Goal: Task Accomplishment & Management: Use online tool/utility

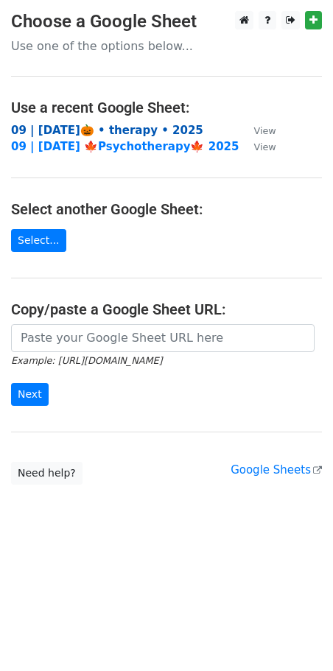
click at [79, 128] on strong "09 | [DATE]🎃 • therapy • 2025" at bounding box center [107, 130] width 192 height 13
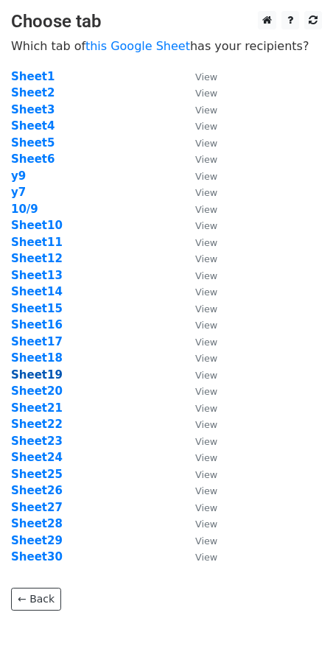
click at [47, 374] on strong "Sheet19" at bounding box center [37, 374] width 52 height 13
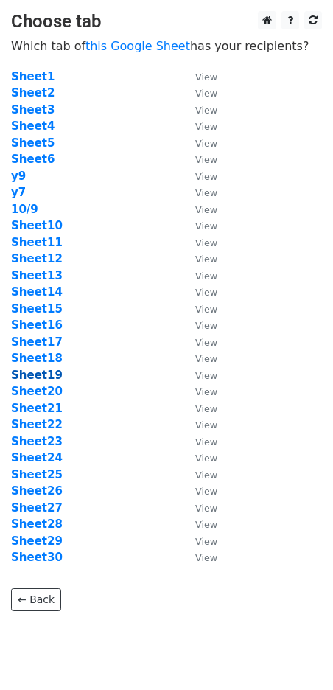
click at [39, 373] on strong "Sheet19" at bounding box center [37, 374] width 52 height 13
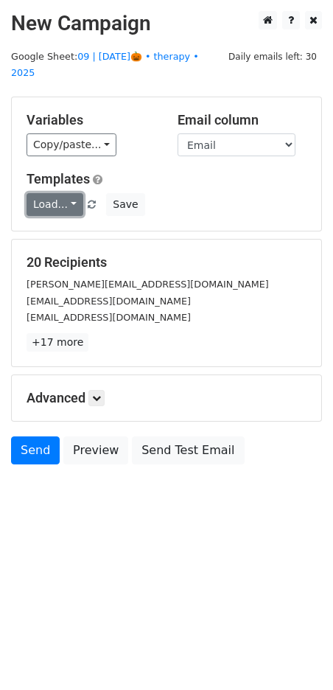
click at [52, 194] on link "Load..." at bounding box center [55, 204] width 57 height 23
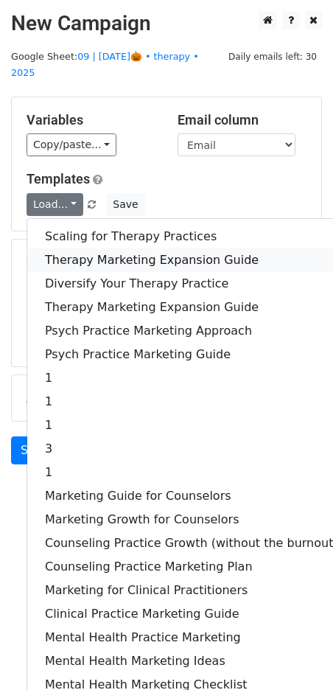
click at [76, 248] on link "Therapy Marketing Expansion Guide" at bounding box center [191, 260] width 329 height 24
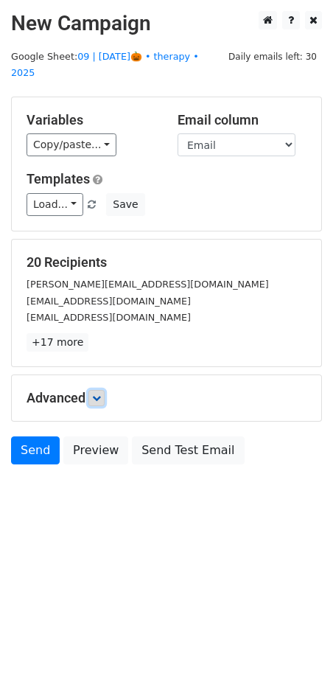
click at [97, 393] on icon at bounding box center [96, 397] width 9 height 9
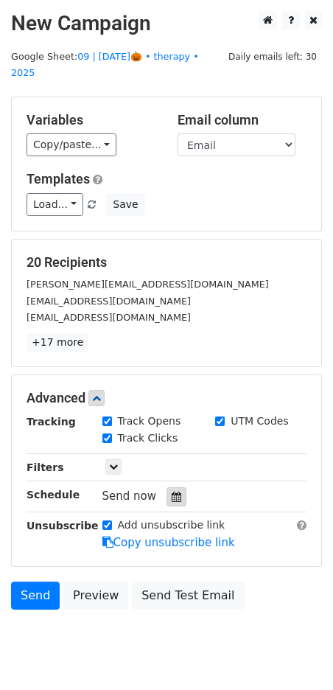
click at [171, 488] on div at bounding box center [177, 496] width 20 height 19
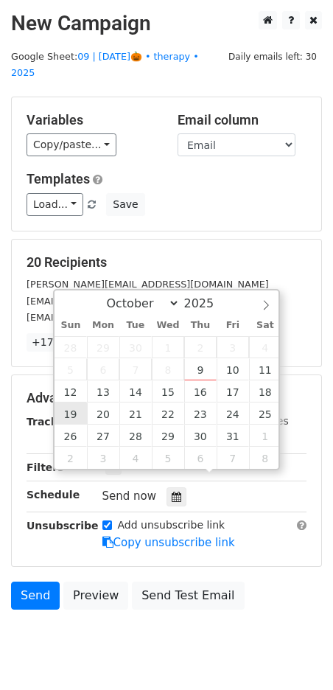
type input "2025-10-19 12:00"
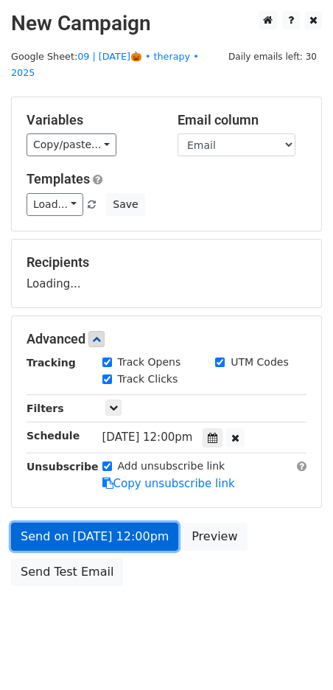
click at [81, 522] on link "Send on Oct 19 at 12:00pm" at bounding box center [94, 536] width 167 height 28
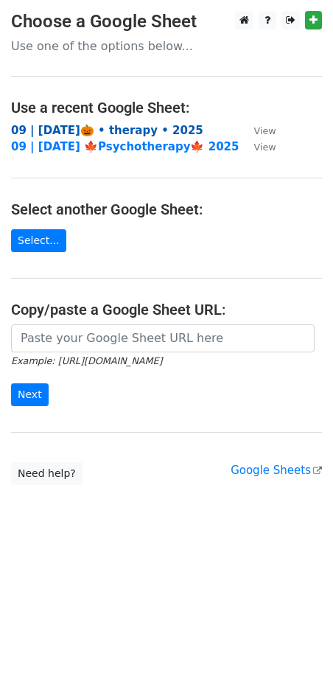
click at [107, 131] on strong "09 | [DATE]🎃 • therapy • 2025" at bounding box center [107, 130] width 192 height 13
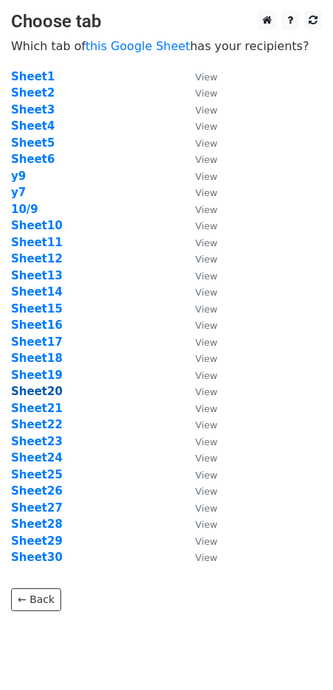
click at [39, 394] on strong "Sheet20" at bounding box center [37, 391] width 52 height 13
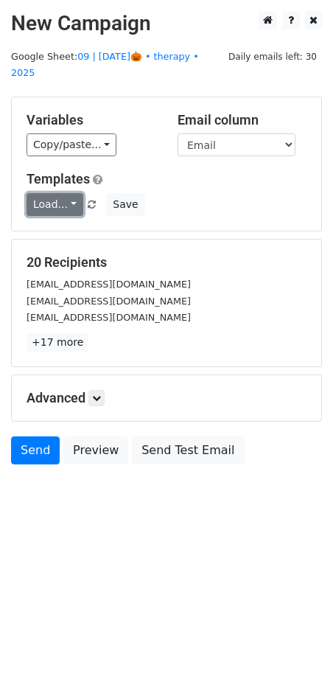
click at [63, 193] on link "Load..." at bounding box center [55, 204] width 57 height 23
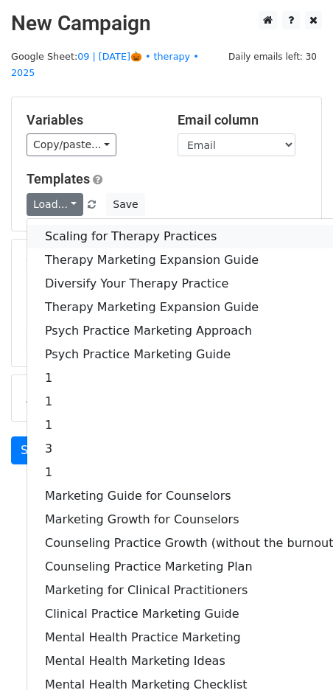
click at [99, 225] on link "Scaling for Therapy Practices" at bounding box center [191, 237] width 329 height 24
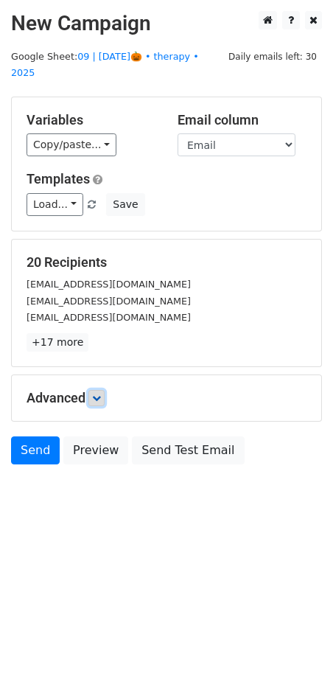
click at [101, 393] on icon at bounding box center [96, 397] width 9 height 9
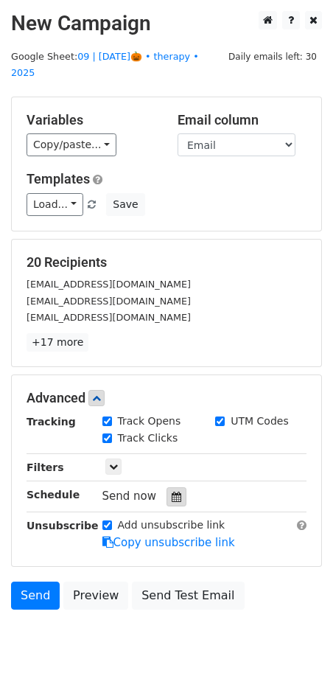
click at [172, 491] on icon at bounding box center [177, 496] width 10 height 10
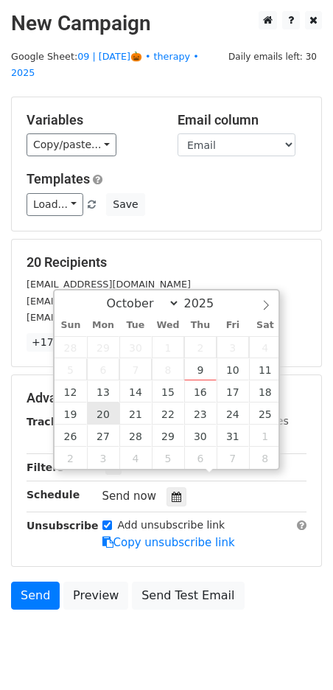
type input "2025-10-20 12:00"
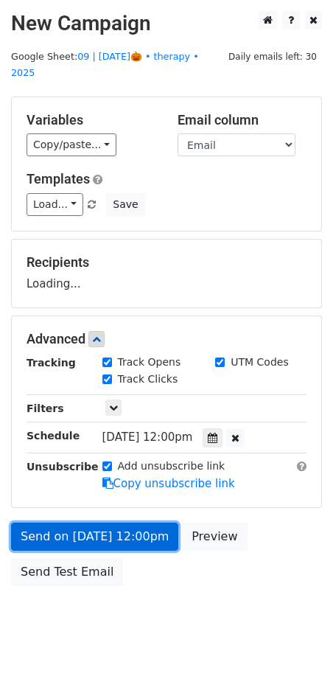
click at [111, 524] on link "Send on Oct 20 at 12:00pm" at bounding box center [94, 536] width 167 height 28
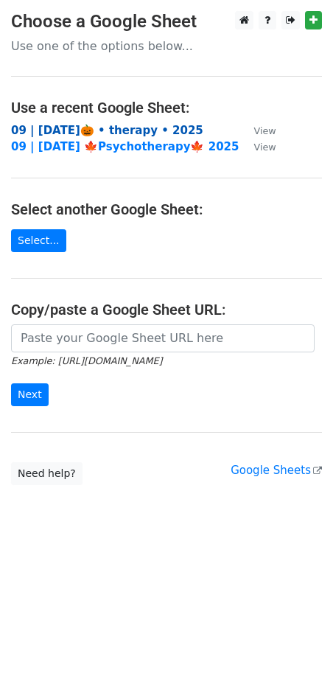
click at [88, 130] on strong "09 | oct 9🎃 • therapy • 2025" at bounding box center [107, 130] width 192 height 13
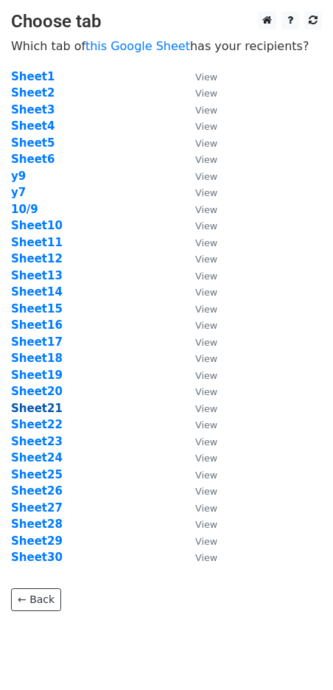
click at [38, 402] on strong "Sheet21" at bounding box center [37, 408] width 52 height 13
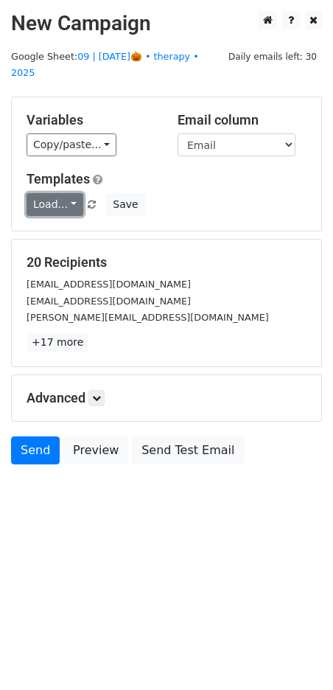
click at [55, 193] on link "Load..." at bounding box center [55, 204] width 57 height 23
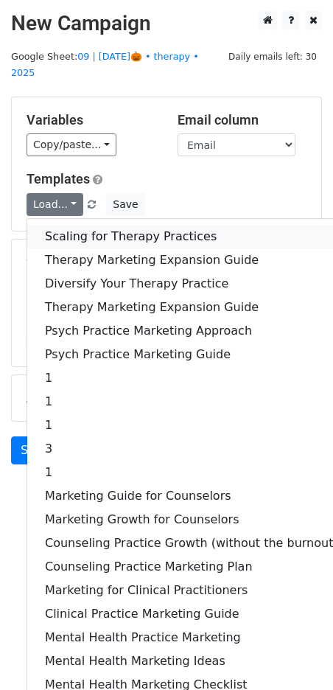
click at [77, 225] on link "Scaling for Therapy Practices" at bounding box center [191, 237] width 329 height 24
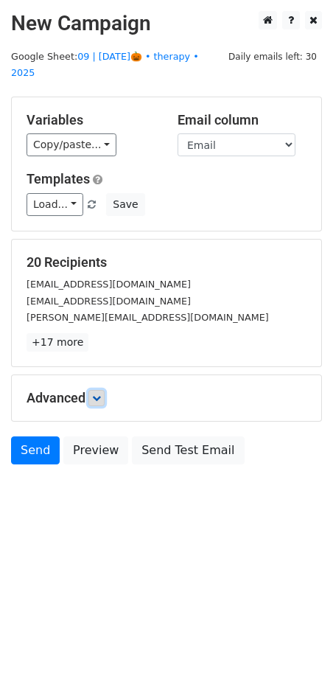
click at [101, 393] on icon at bounding box center [96, 397] width 9 height 9
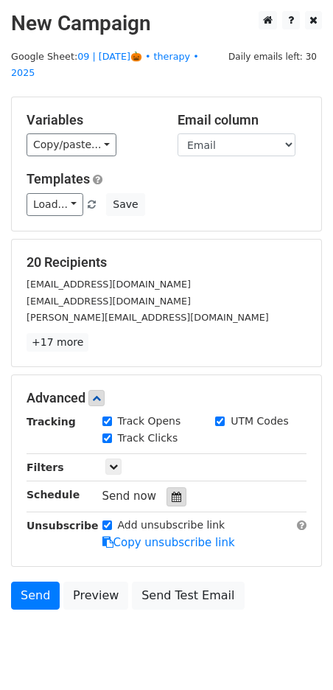
click at [172, 491] on icon at bounding box center [177, 496] width 10 height 10
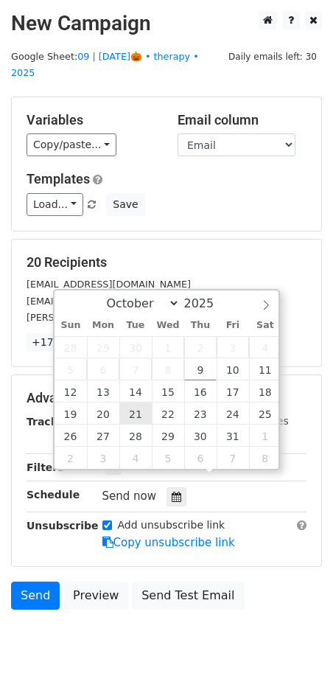
type input "2025-10-21 12:00"
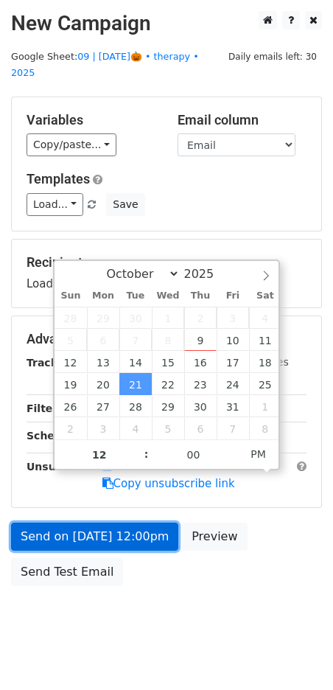
click at [131, 522] on link "Send on Oct 21 at 12:00pm" at bounding box center [94, 536] width 167 height 28
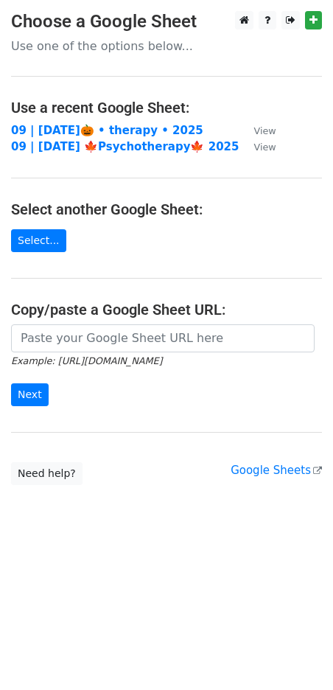
click at [128, 136] on td "09 | oct 9🎃 • therapy • 2025" at bounding box center [125, 130] width 228 height 17
click at [119, 129] on strong "09 | oct 9🎃 • therapy • 2025" at bounding box center [107, 130] width 192 height 13
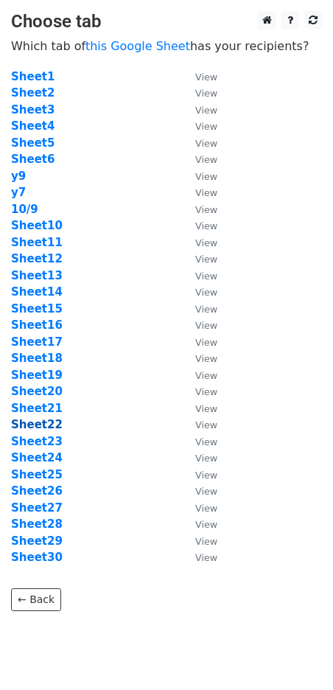
click at [40, 421] on strong "Sheet22" at bounding box center [37, 424] width 52 height 13
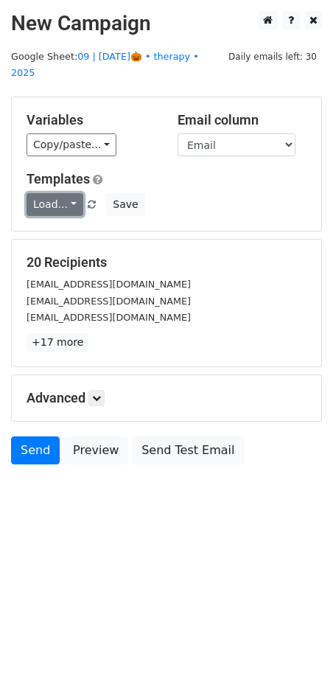
click at [62, 193] on link "Load..." at bounding box center [55, 204] width 57 height 23
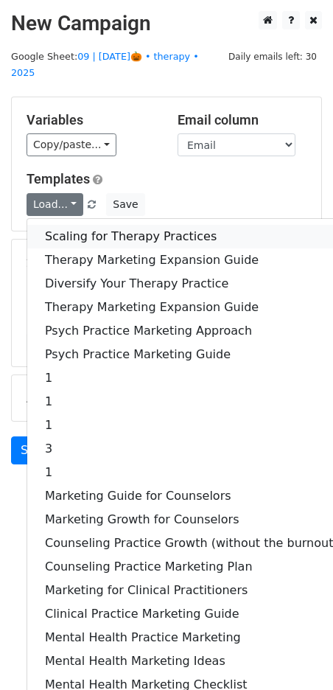
click at [85, 225] on link "Scaling for Therapy Practices" at bounding box center [191, 237] width 329 height 24
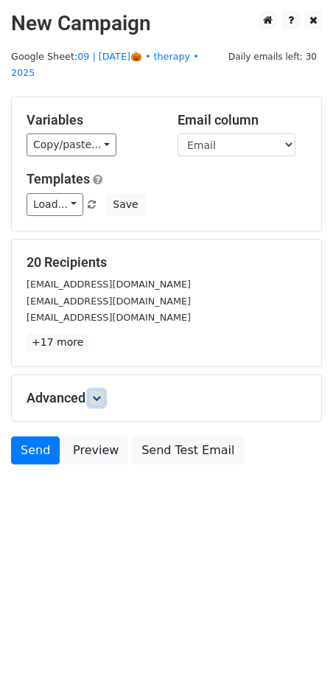
click at [97, 393] on icon at bounding box center [96, 397] width 9 height 9
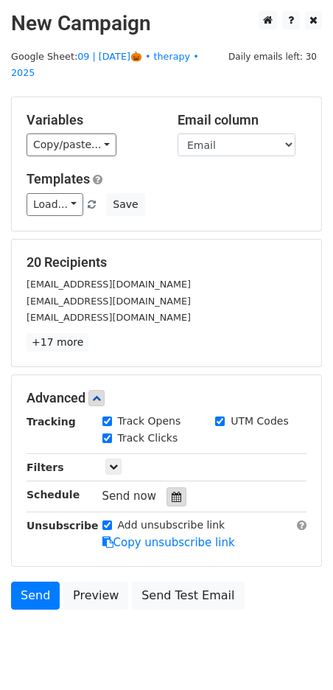
click at [172, 491] on icon at bounding box center [177, 496] width 10 height 10
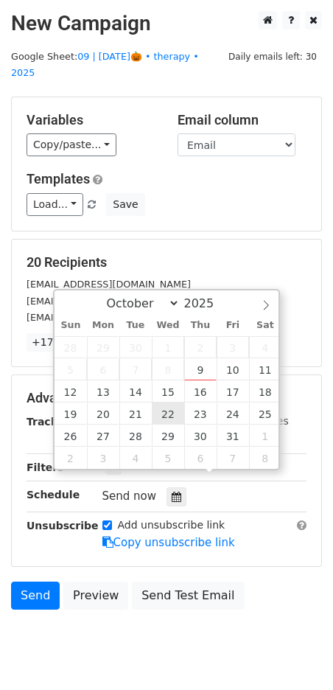
type input "2025-10-22 12:00"
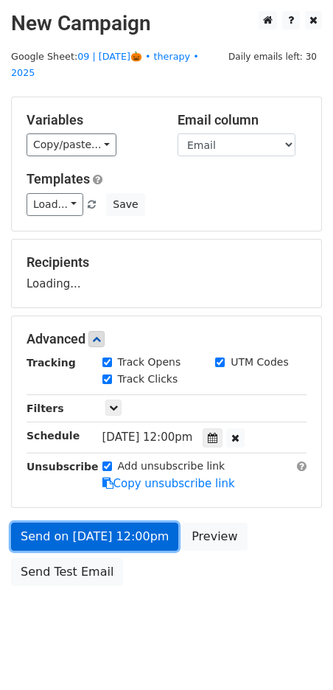
click at [133, 522] on link "Send on Oct 22 at 12:00pm" at bounding box center [94, 536] width 167 height 28
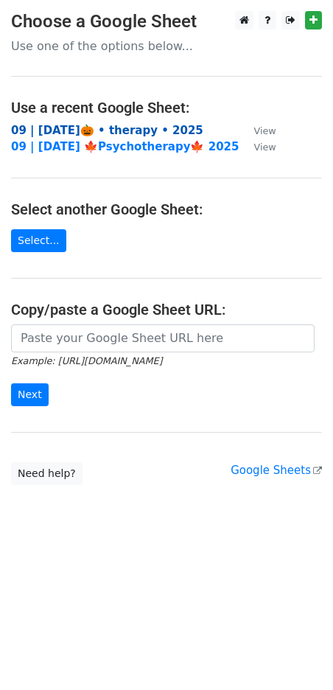
click at [116, 129] on strong "09 | [DATE]🎃 • therapy • 2025" at bounding box center [107, 130] width 192 height 13
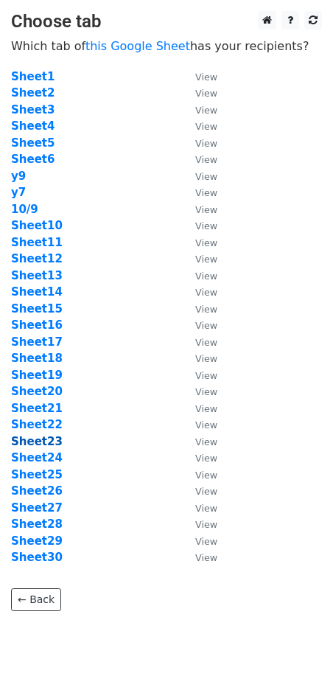
click at [50, 444] on strong "Sheet23" at bounding box center [37, 441] width 52 height 13
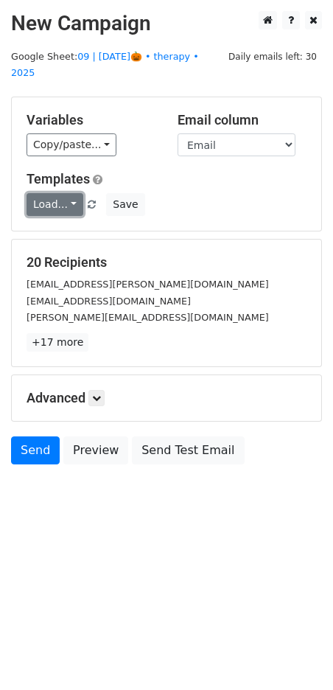
click at [49, 193] on link "Load..." at bounding box center [55, 204] width 57 height 23
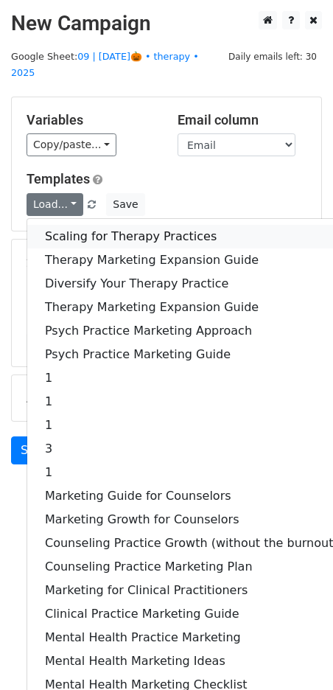
click at [91, 225] on link "Scaling for Therapy Practices" at bounding box center [191, 237] width 329 height 24
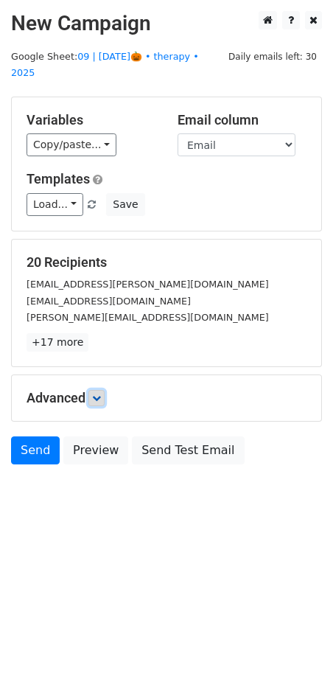
click at [101, 393] on icon at bounding box center [96, 397] width 9 height 9
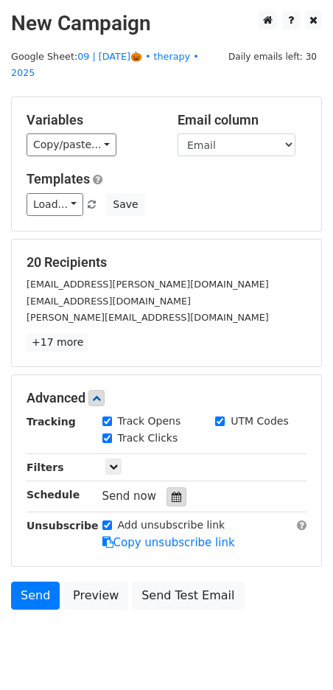
click at [172, 491] on icon at bounding box center [177, 496] width 10 height 10
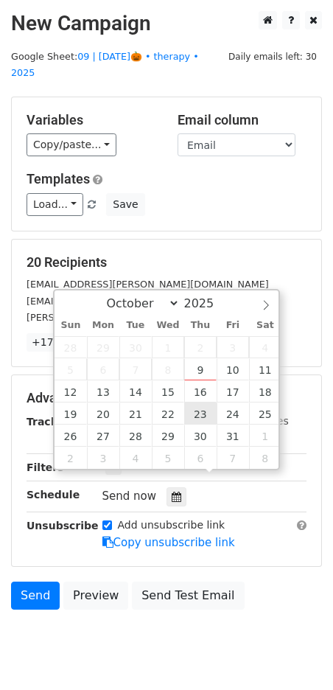
type input "2025-10-23 12:00"
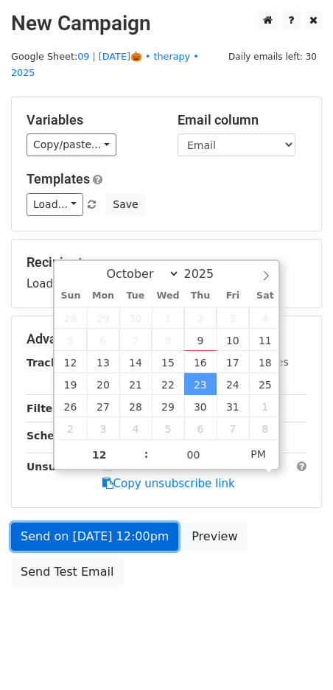
click at [139, 524] on link "Send on Oct 23 at 12:00pm" at bounding box center [94, 536] width 167 height 28
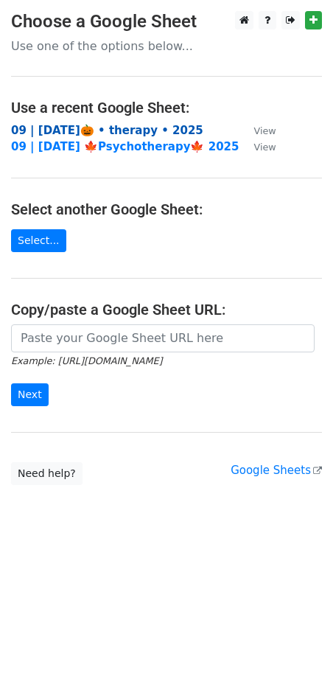
click at [141, 124] on strong "09 | [DATE]🎃 • therapy • 2025" at bounding box center [107, 130] width 192 height 13
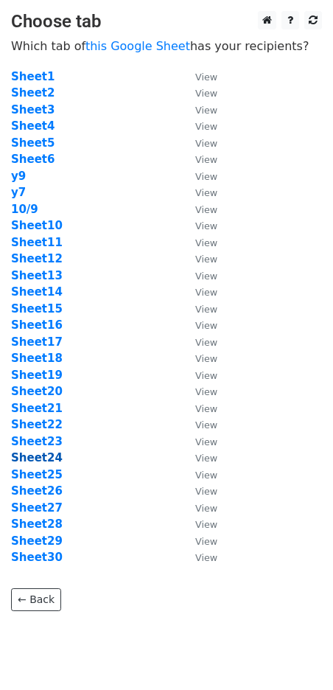
click at [43, 451] on strong "Sheet24" at bounding box center [37, 457] width 52 height 13
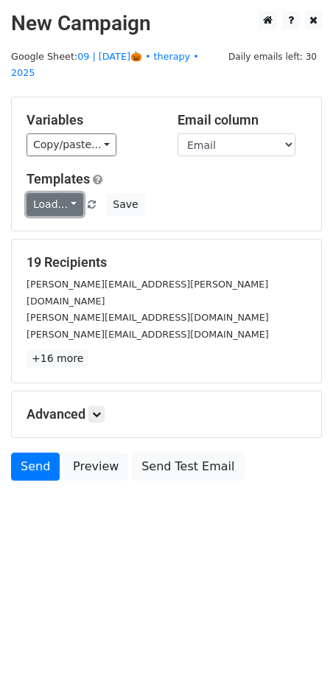
click at [57, 193] on link "Load..." at bounding box center [55, 204] width 57 height 23
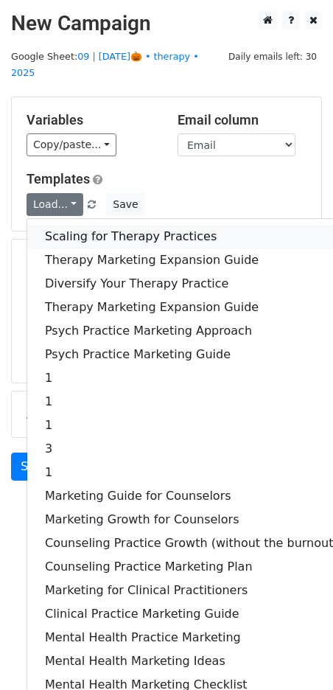
click at [92, 225] on link "Scaling for Therapy Practices" at bounding box center [191, 237] width 329 height 24
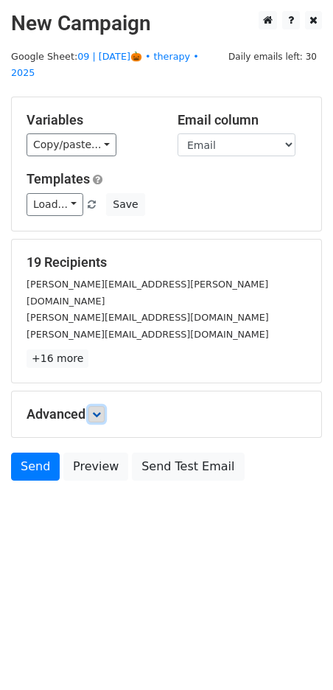
click at [101, 410] on icon at bounding box center [96, 414] width 9 height 9
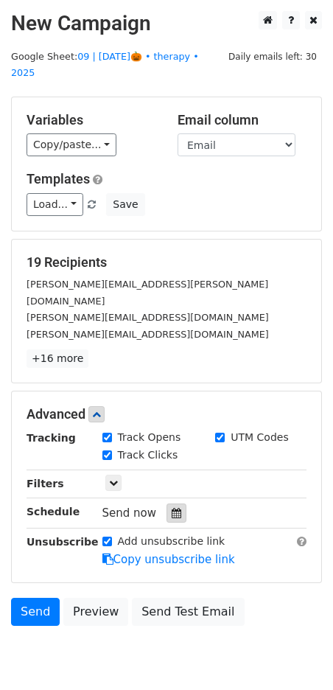
click at [172, 508] on icon at bounding box center [177, 513] width 10 height 10
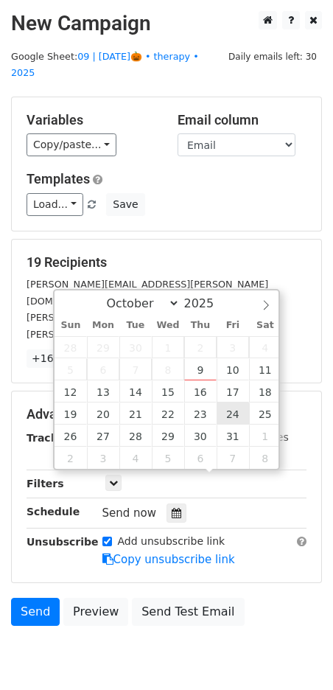
type input "2025-10-24 12:00"
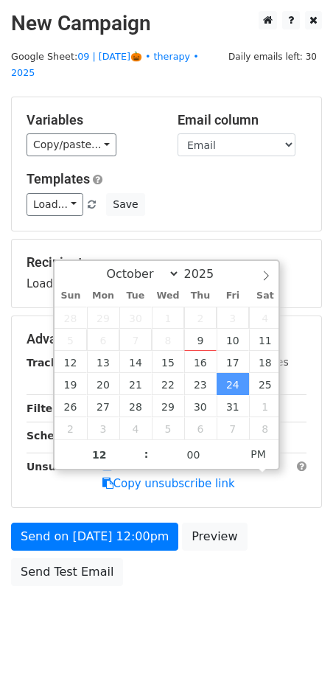
click at [116, 498] on form "Variables Copy/paste... {{Name}} {{Email}} Email column Name Email Templates Lo…" at bounding box center [166, 345] width 311 height 497
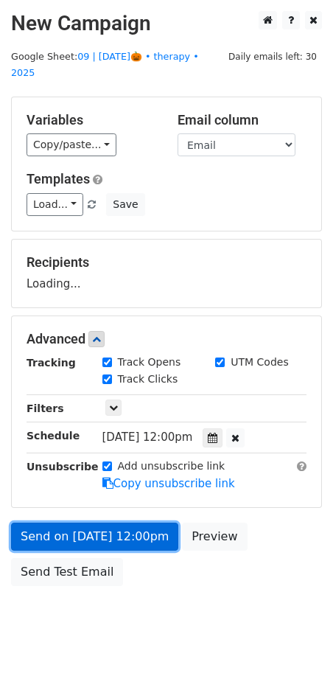
click at [111, 522] on link "Send on Oct 24 at 12:00pm" at bounding box center [94, 536] width 167 height 28
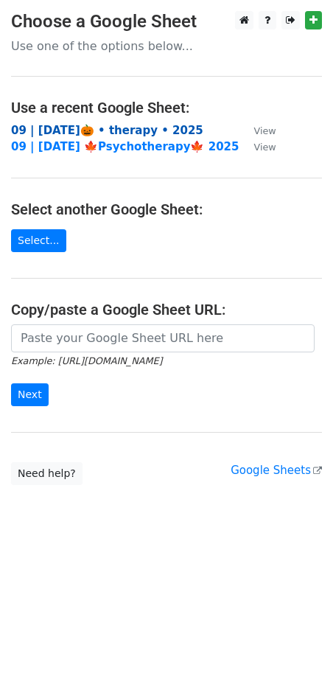
click at [116, 128] on strong "09 | [DATE]🎃 • therapy • 2025" at bounding box center [107, 130] width 192 height 13
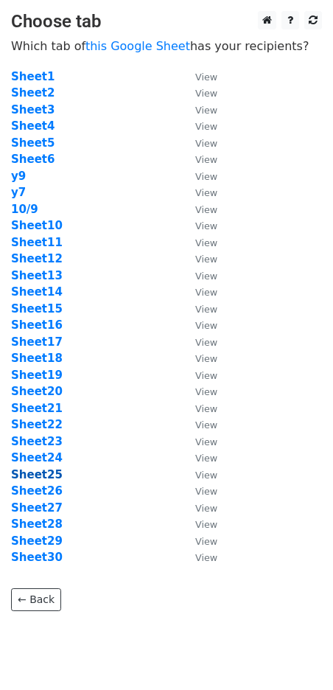
click at [43, 468] on strong "Sheet25" at bounding box center [37, 474] width 52 height 13
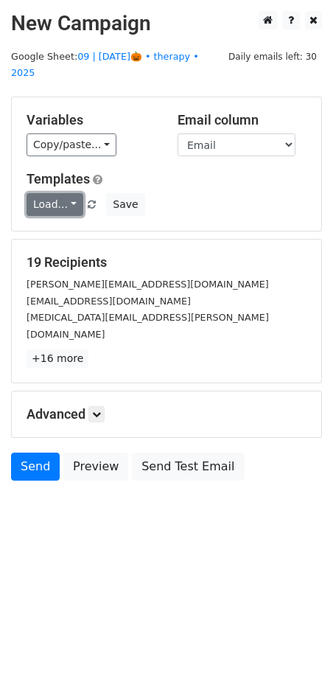
click at [42, 193] on link "Load..." at bounding box center [55, 204] width 57 height 23
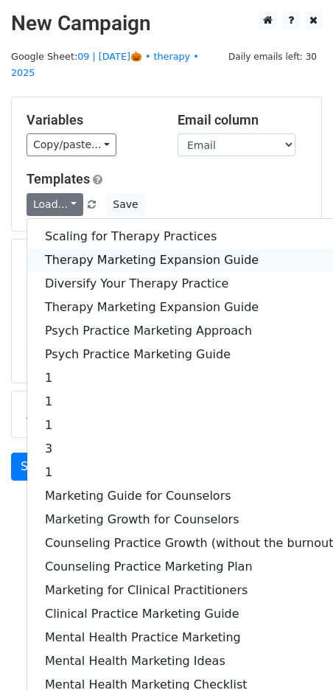
click at [85, 248] on link "Therapy Marketing Expansion Guide" at bounding box center [191, 260] width 329 height 24
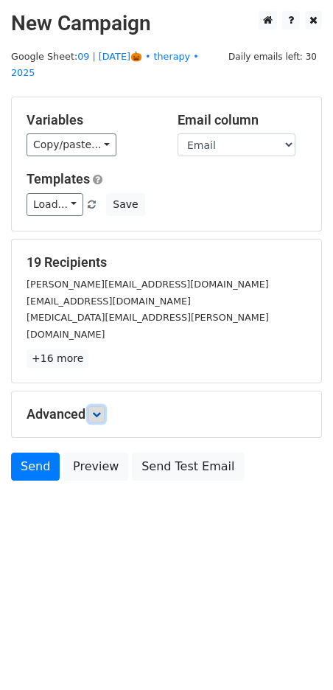
click at [95, 410] on icon at bounding box center [96, 414] width 9 height 9
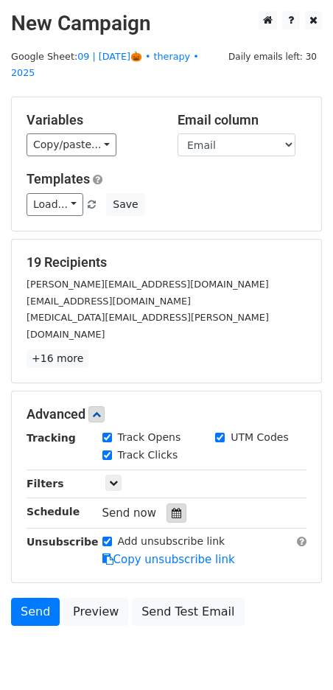
click at [172, 508] on icon at bounding box center [177, 513] width 10 height 10
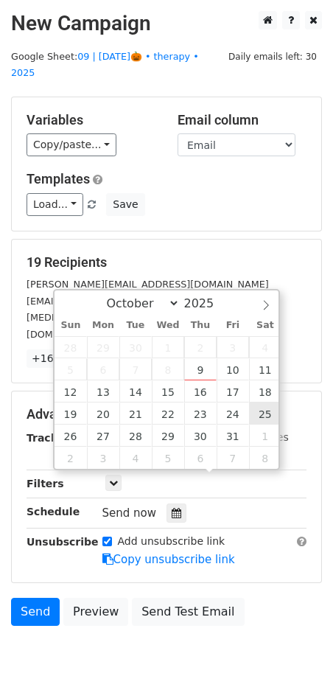
type input "2025-10-25 12:00"
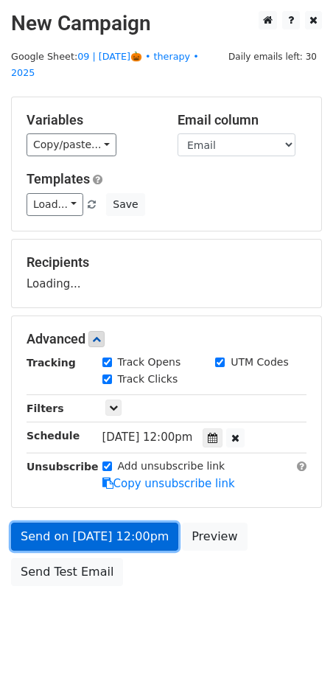
click at [139, 523] on link "Send on Oct 25 at 12:00pm" at bounding box center [94, 536] width 167 height 28
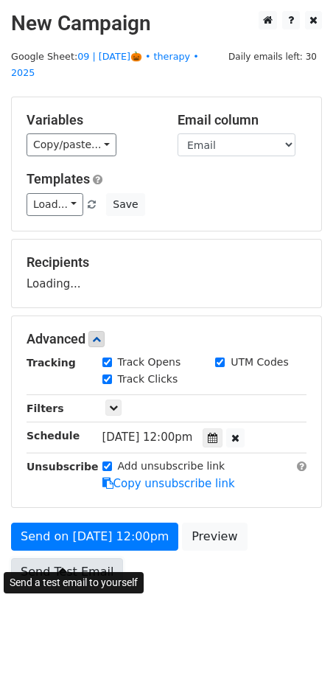
click at [41, 558] on link "Send Test Email" at bounding box center [67, 572] width 112 height 28
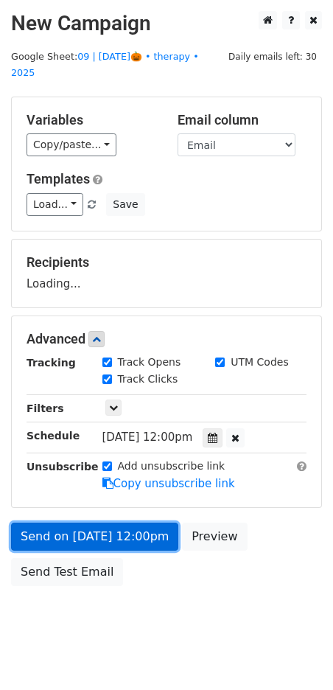
click at [53, 522] on link "Send on Oct 25 at 12:00pm" at bounding box center [94, 536] width 167 height 28
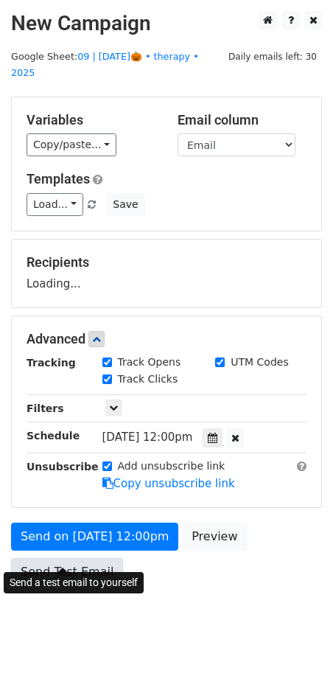
click at [50, 558] on link "Send Test Email" at bounding box center [67, 572] width 112 height 28
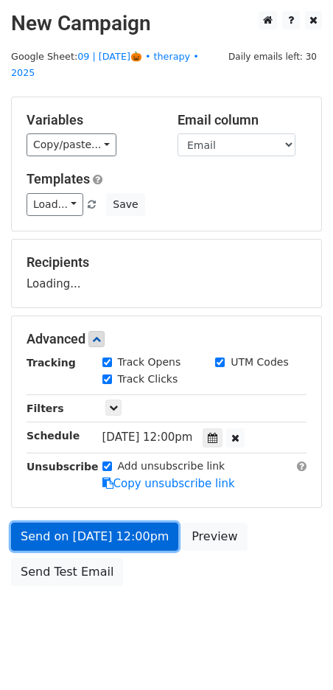
click at [62, 522] on link "Send on Oct 25 at 12:00pm" at bounding box center [94, 536] width 167 height 28
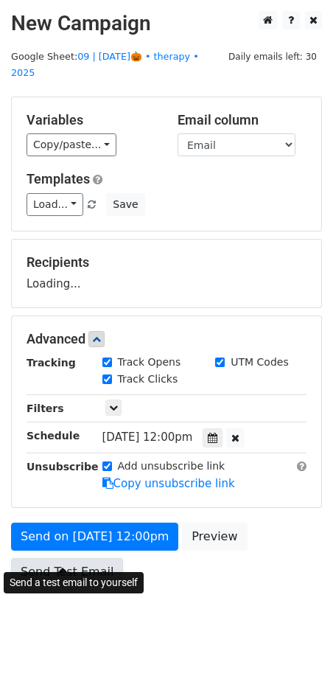
click at [55, 558] on link "Send Test Email" at bounding box center [67, 572] width 112 height 28
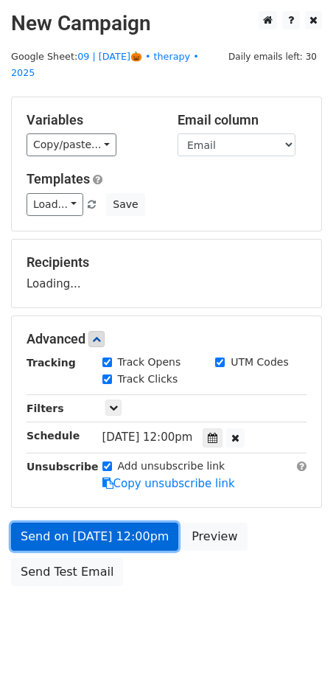
click at [62, 522] on link "Send on Oct 25 at 12:00pm" at bounding box center [94, 536] width 167 height 28
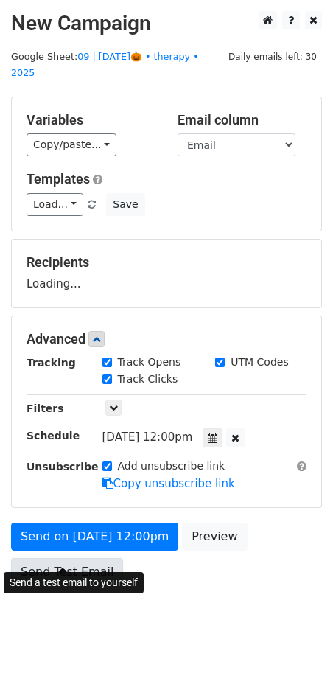
click at [53, 558] on link "Send Test Email" at bounding box center [67, 572] width 112 height 28
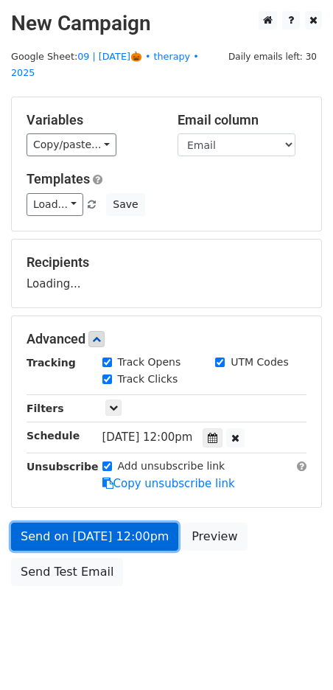
click at [79, 522] on link "Send on Oct 25 at 12:00pm" at bounding box center [94, 536] width 167 height 28
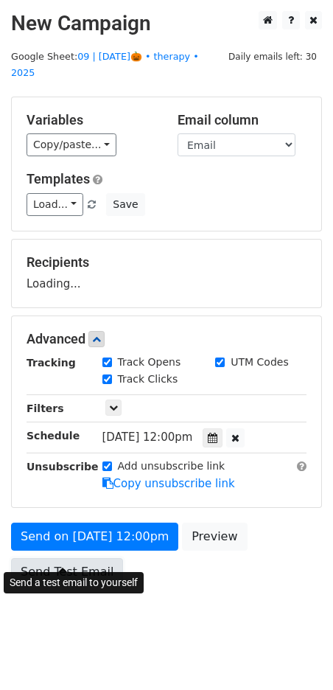
click at [60, 558] on link "Send Test Email" at bounding box center [67, 572] width 112 height 28
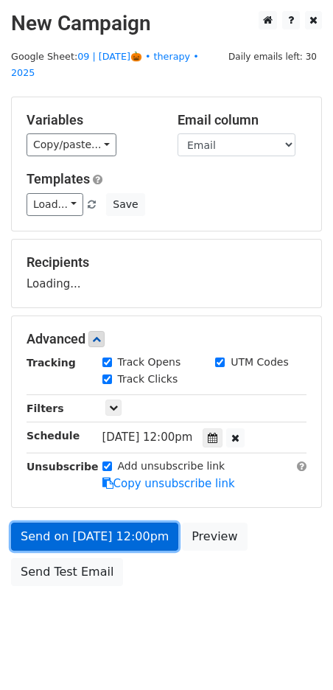
click at [79, 522] on link "Send on Oct 25 at 12:00pm" at bounding box center [94, 536] width 167 height 28
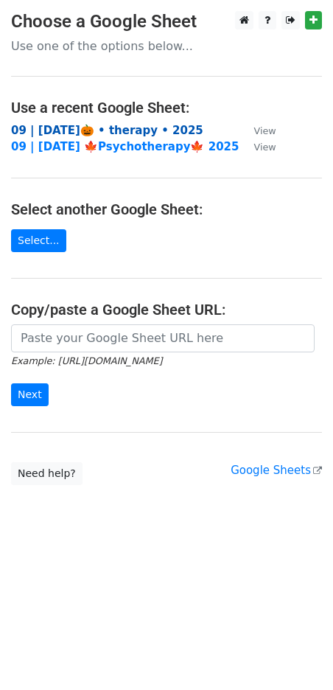
click at [119, 132] on strong "09 | [DATE]🎃 • therapy • 2025" at bounding box center [107, 130] width 192 height 13
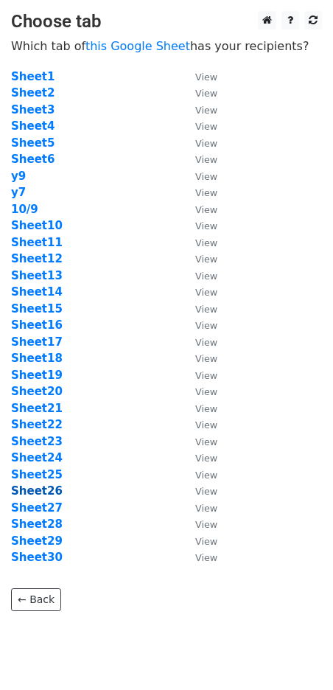
click at [38, 490] on strong "Sheet26" at bounding box center [37, 490] width 52 height 13
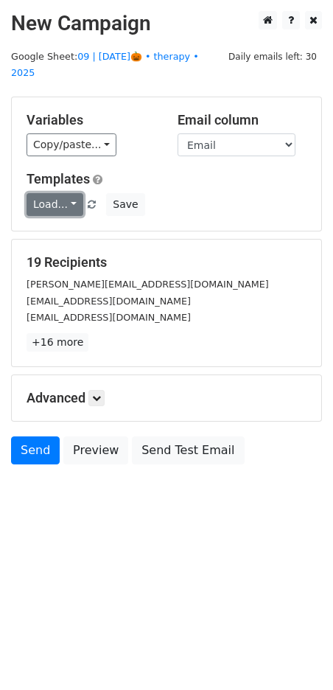
click at [60, 193] on link "Load..." at bounding box center [55, 204] width 57 height 23
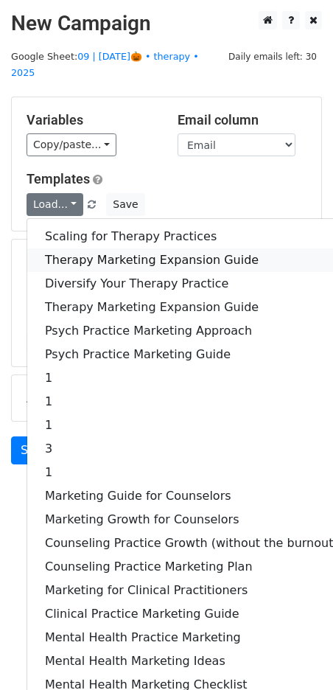
click at [102, 248] on link "Therapy Marketing Expansion Guide" at bounding box center [191, 260] width 329 height 24
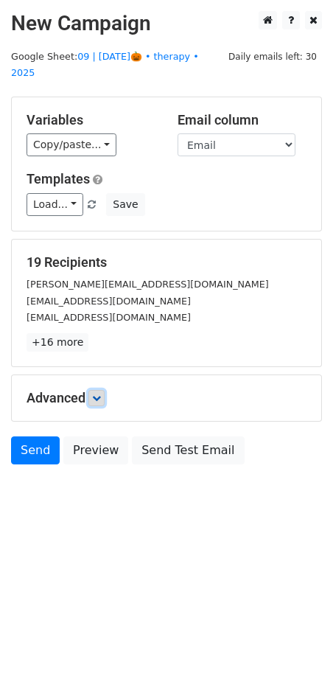
click at [100, 390] on link at bounding box center [96, 398] width 16 height 16
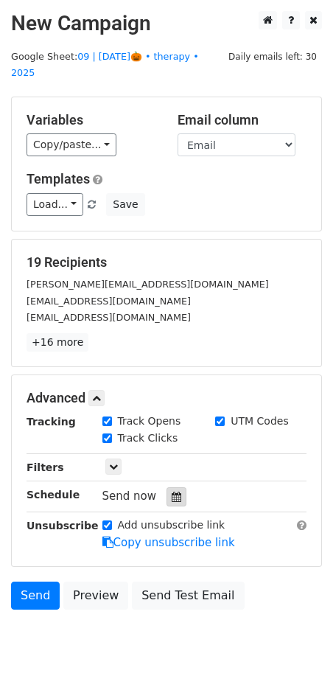
click at [172, 491] on icon at bounding box center [177, 496] width 10 height 10
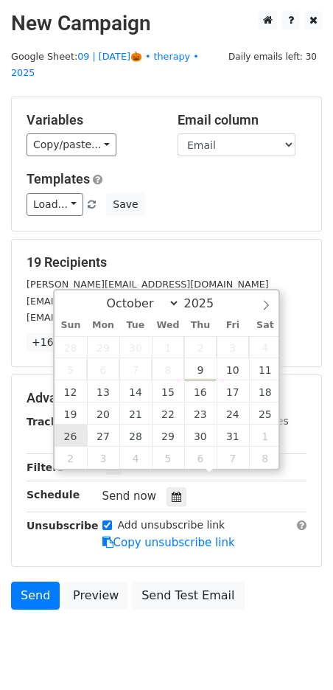
type input "2025-10-26 12:00"
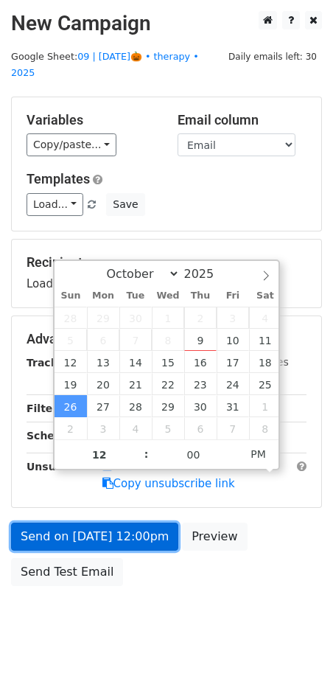
click at [78, 522] on link "Send on Oct 26 at 12:00pm" at bounding box center [94, 536] width 167 height 28
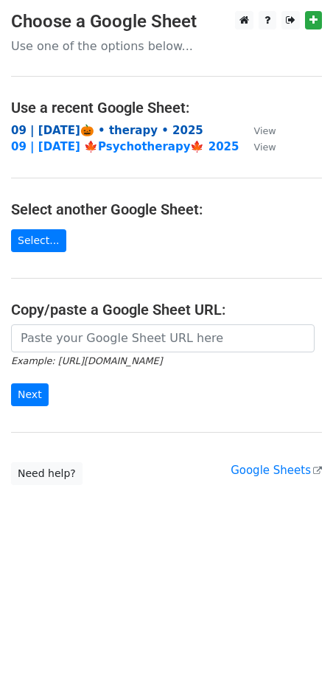
click at [119, 128] on strong "09 | [DATE]🎃 • therapy • 2025" at bounding box center [107, 130] width 192 height 13
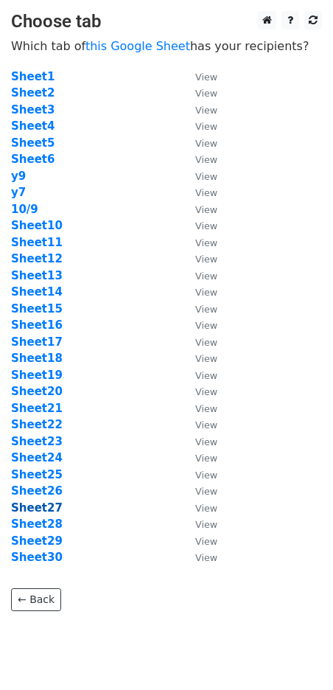
click at [43, 500] on td "Sheet27" at bounding box center [95, 508] width 169 height 17
click at [46, 503] on strong "Sheet27" at bounding box center [37, 507] width 52 height 13
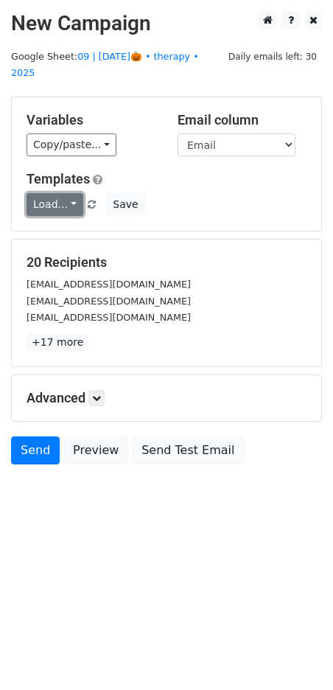
click at [58, 193] on link "Load..." at bounding box center [55, 204] width 57 height 23
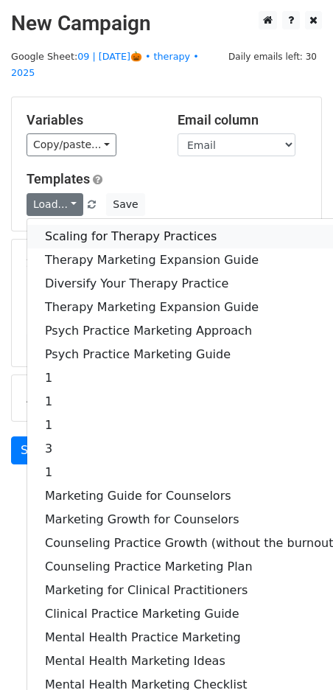
click at [74, 225] on link "Scaling for Therapy Practices" at bounding box center [191, 237] width 329 height 24
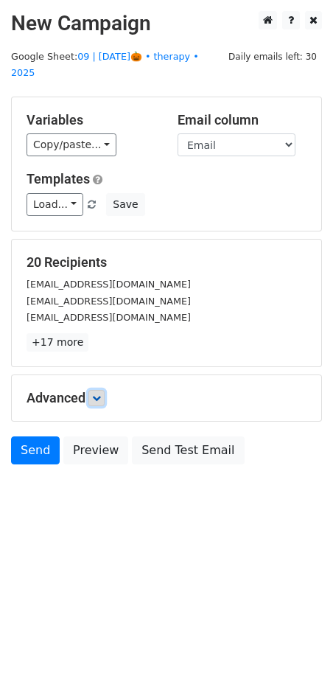
click at [97, 390] on link at bounding box center [96, 398] width 16 height 16
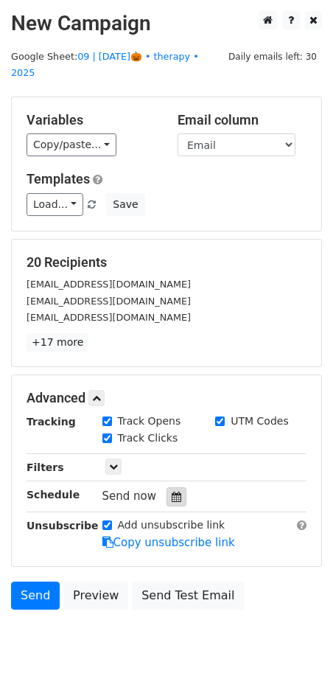
click at [172, 491] on icon at bounding box center [177, 496] width 10 height 10
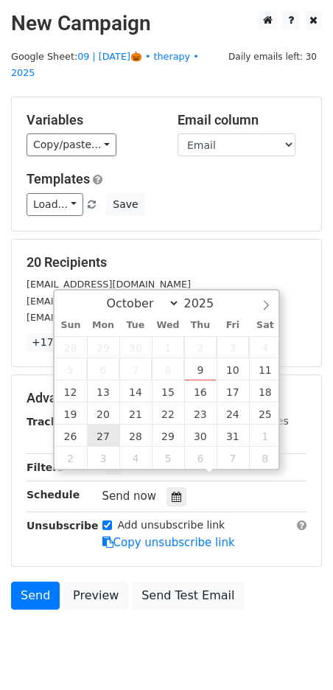
type input "[DATE] 12:00"
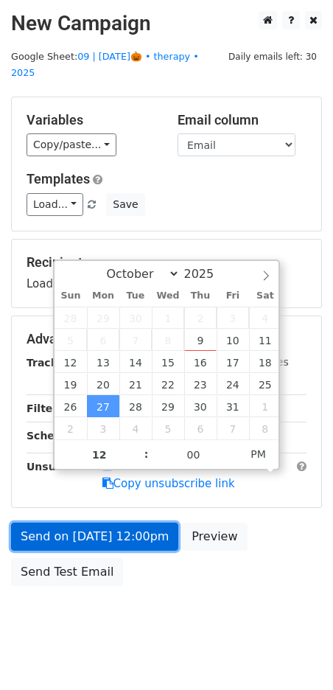
click at [102, 525] on link "Send on [DATE] 12:00pm" at bounding box center [94, 536] width 167 height 28
